Goal: Navigation & Orientation: Understand site structure

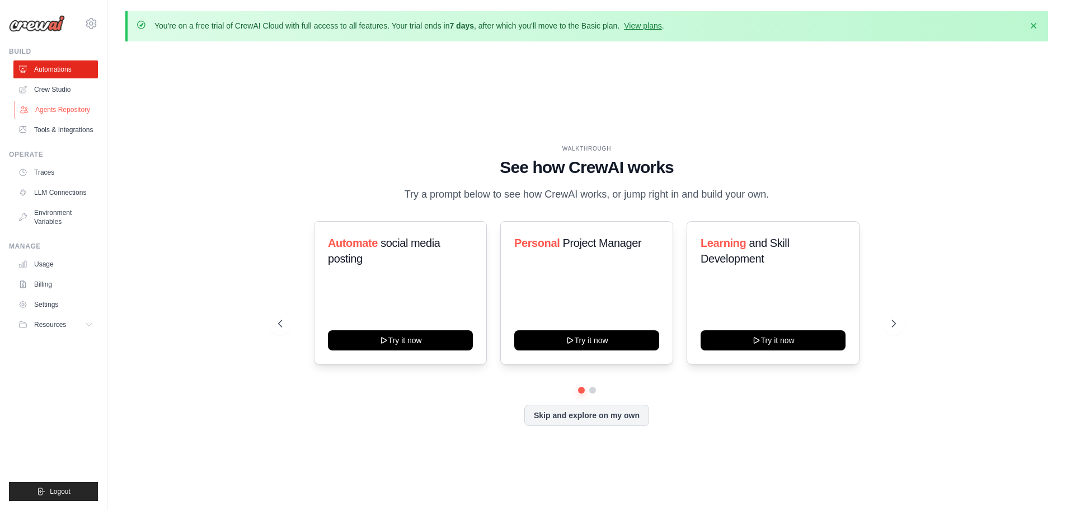
click at [62, 108] on link "Agents Repository" at bounding box center [57, 110] width 84 height 18
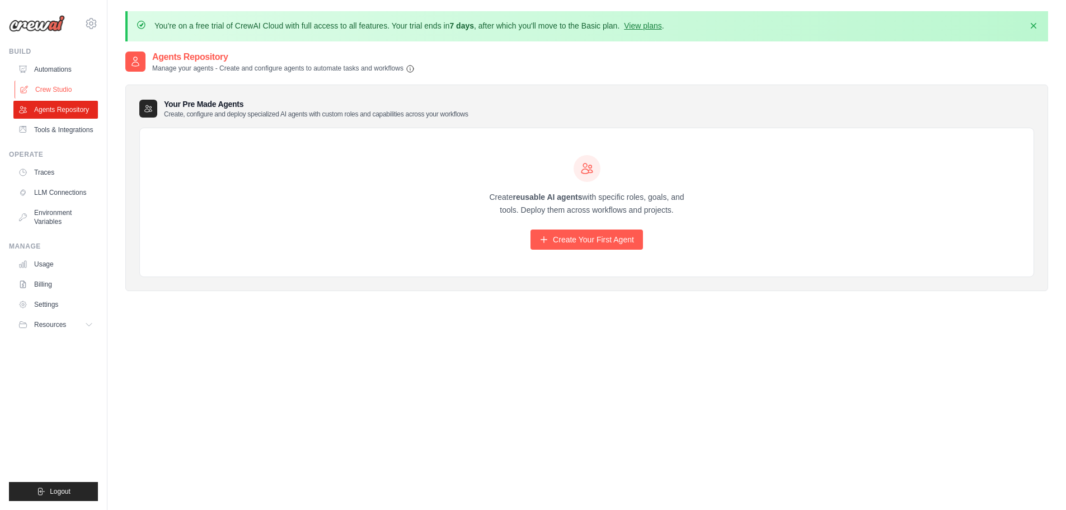
click at [58, 88] on link "Crew Studio" at bounding box center [57, 90] width 84 height 18
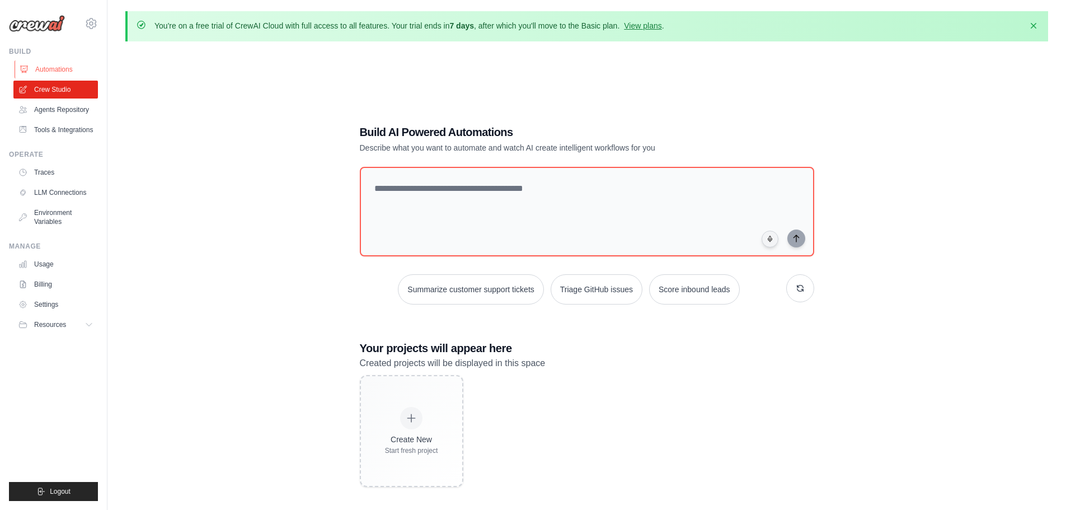
click at [47, 71] on link "Automations" at bounding box center [57, 69] width 84 height 18
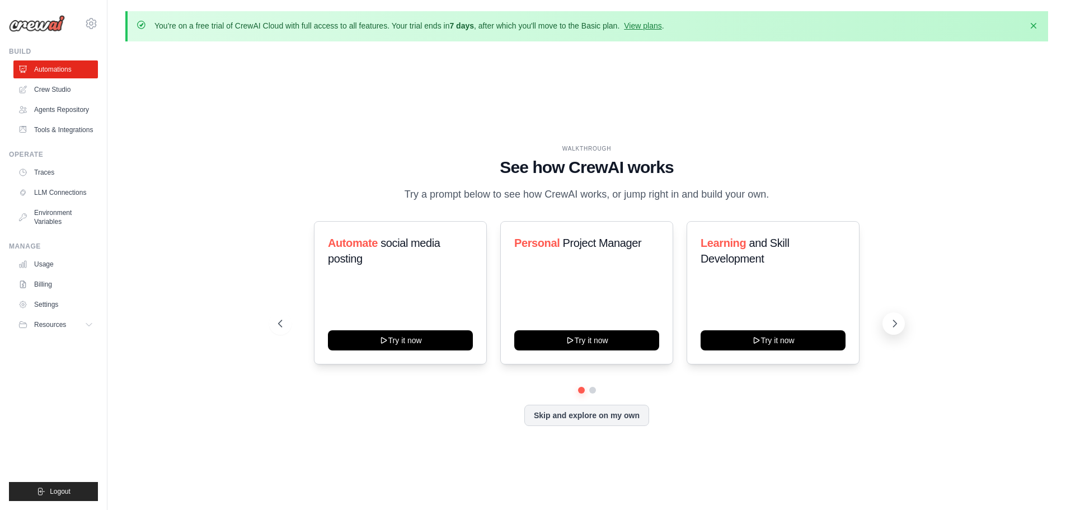
click at [889, 323] on icon at bounding box center [894, 323] width 11 height 11
